Goal: Navigation & Orientation: Find specific page/section

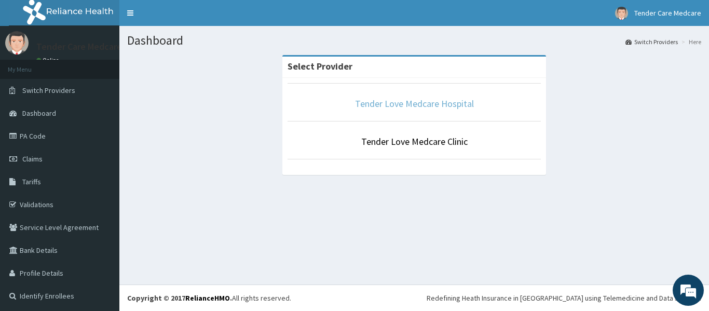
click at [384, 104] on link "Tender Love Medcare Hospital" at bounding box center [414, 104] width 119 height 12
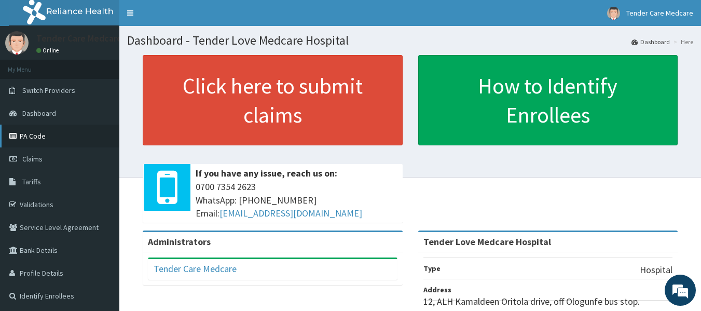
click at [47, 136] on link "PA Code" at bounding box center [59, 136] width 119 height 23
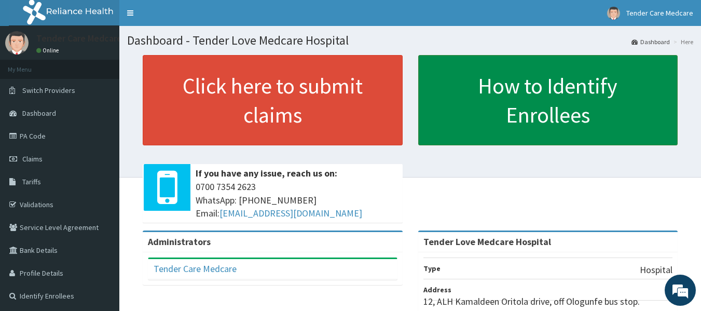
click at [505, 91] on link "How to Identify Enrollees" at bounding box center [548, 100] width 260 height 90
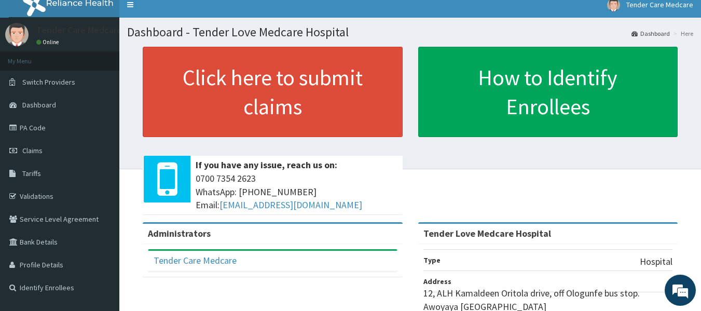
scroll to position [8, 0]
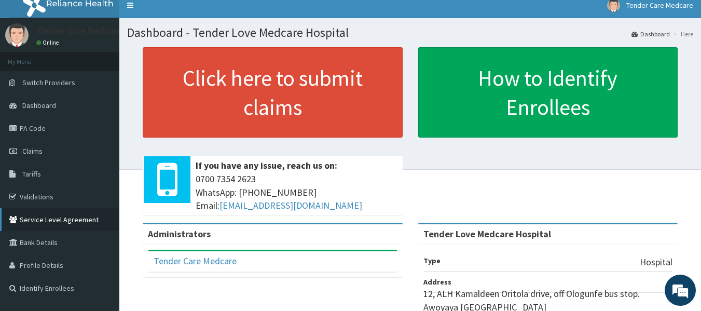
click at [63, 223] on link "Service Level Agreement" at bounding box center [59, 219] width 119 height 23
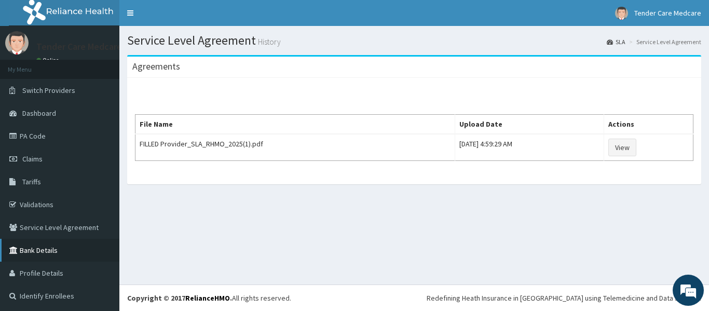
scroll to position [2, 0]
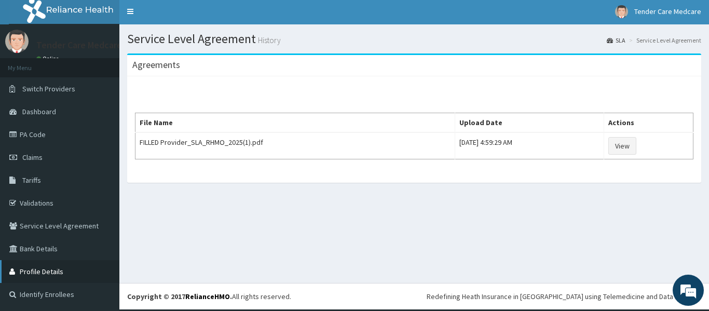
click at [62, 275] on link "Profile Details" at bounding box center [59, 271] width 119 height 23
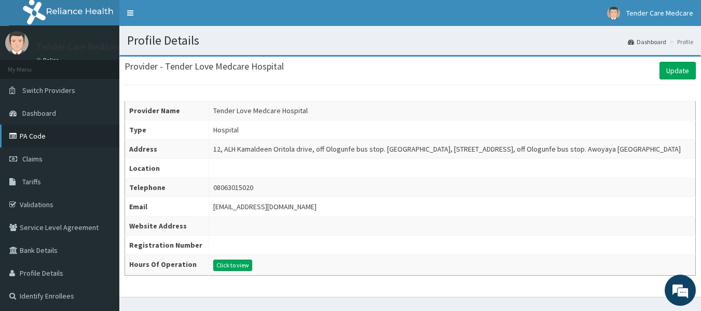
click at [35, 135] on link "PA Code" at bounding box center [59, 136] width 119 height 23
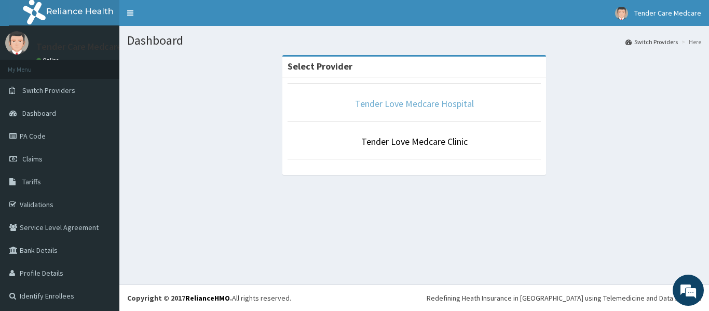
click at [386, 100] on link "Tender Love Medcare Hospital" at bounding box center [414, 104] width 119 height 12
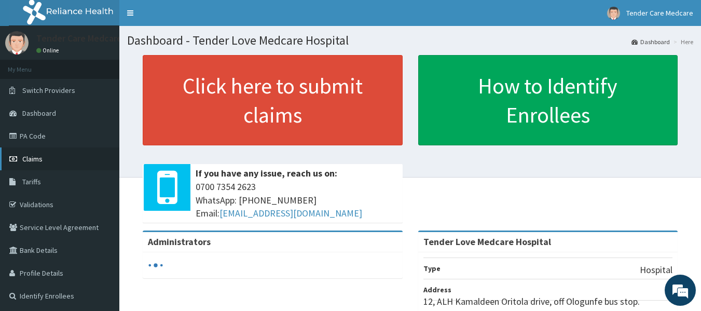
click at [41, 154] on link "Claims" at bounding box center [59, 158] width 119 height 23
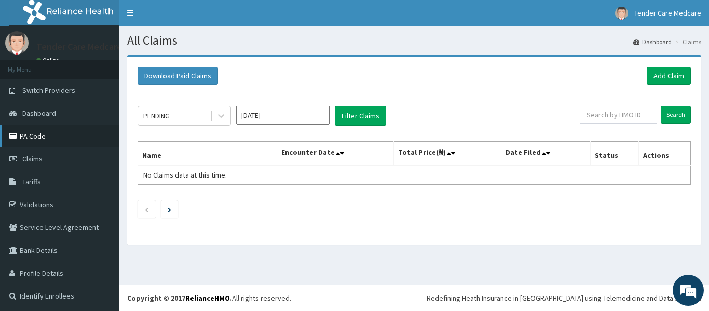
click at [41, 136] on link "PA Code" at bounding box center [59, 136] width 119 height 23
